Goal: Task Accomplishment & Management: Complete application form

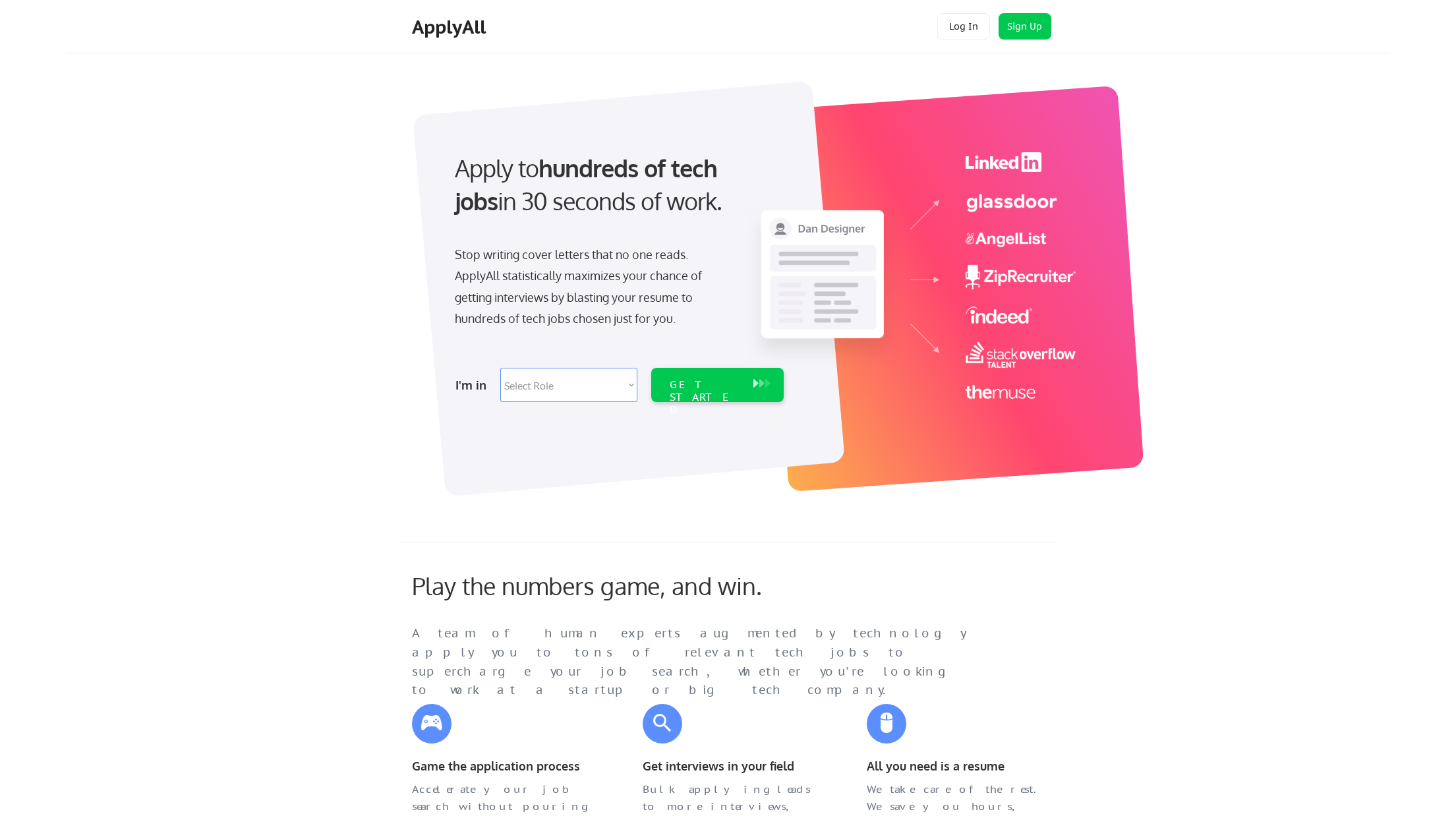
click at [603, 380] on select "Select Role Software Engineering Product Management Customer Success Sales UI/U…" at bounding box center [569, 385] width 137 height 34
select select ""design""
click at [501, 368] on select "Select Role Software Engineering Product Management Customer Success Sales UI/U…" at bounding box center [569, 385] width 137 height 34
select select ""design""
click at [732, 392] on div "GET STARTED" at bounding box center [705, 385] width 84 height 34
